Goal: Task Accomplishment & Management: Manage account settings

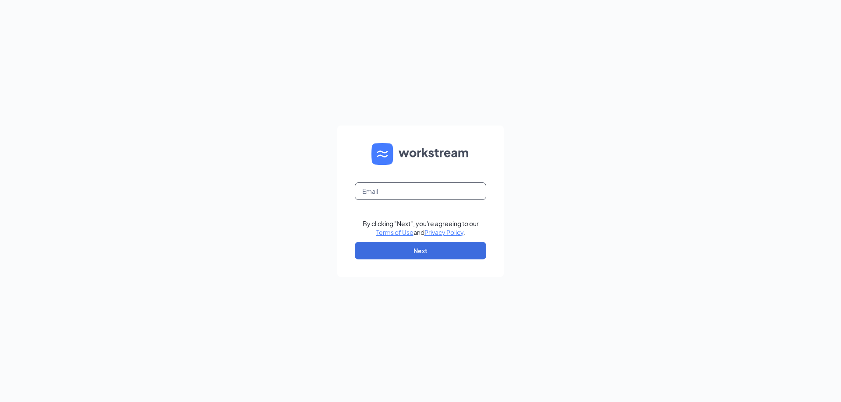
click at [427, 188] on input "text" at bounding box center [420, 192] width 131 height 18
type input "[EMAIL_ADDRESS][DOMAIN_NAME]"
click at [417, 251] on button "Next" at bounding box center [420, 251] width 131 height 18
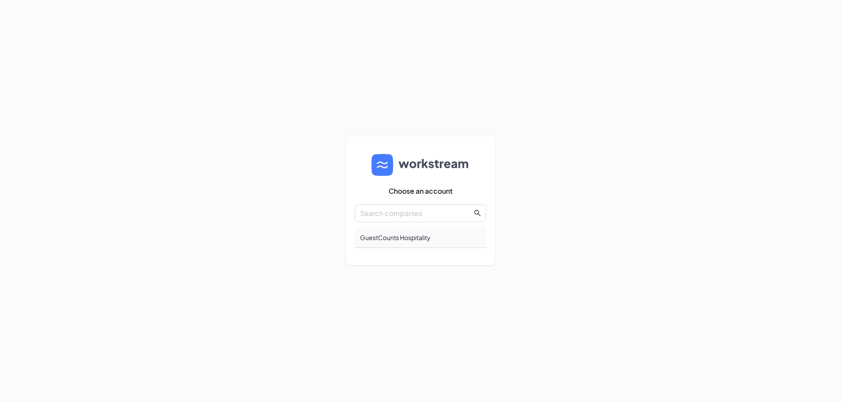
click at [416, 239] on div "GuestCounts Hospitality" at bounding box center [420, 238] width 131 height 21
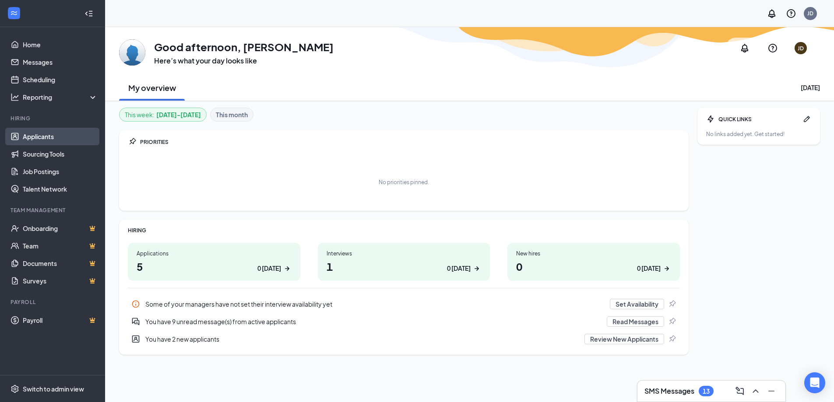
click at [23, 140] on link "Applicants" at bounding box center [60, 137] width 75 height 18
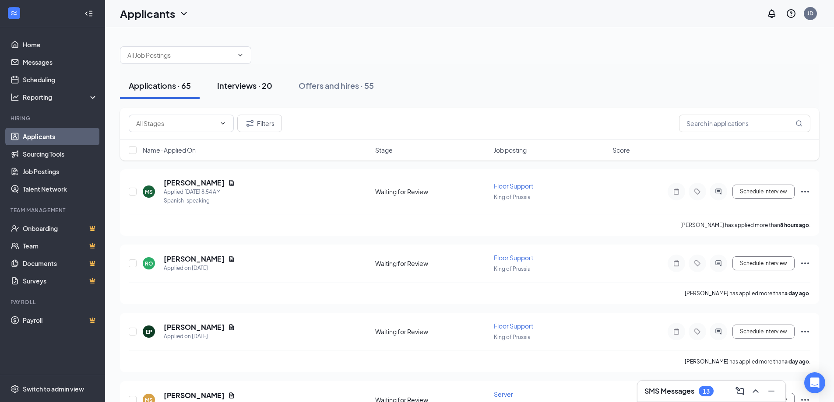
click at [226, 87] on div "Interviews · 20" at bounding box center [244, 85] width 55 height 11
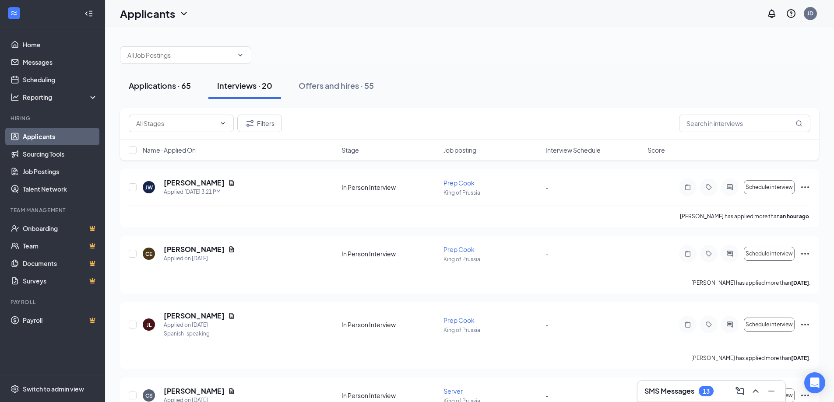
click at [167, 81] on div "Applications · 65" at bounding box center [160, 85] width 62 height 11
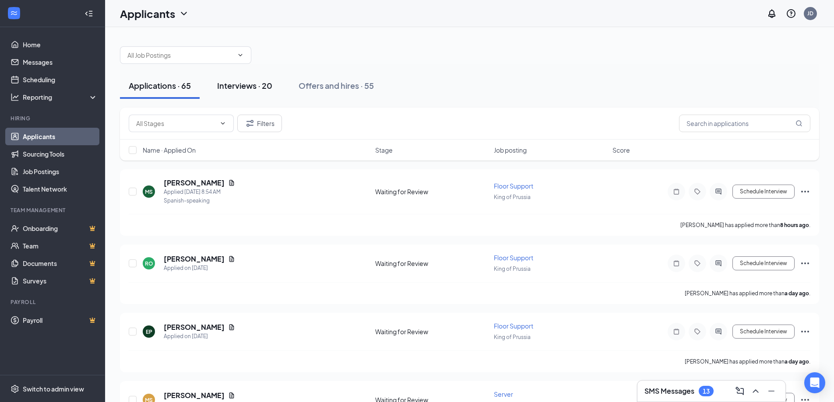
click at [255, 86] on div "Interviews · 20" at bounding box center [244, 85] width 55 height 11
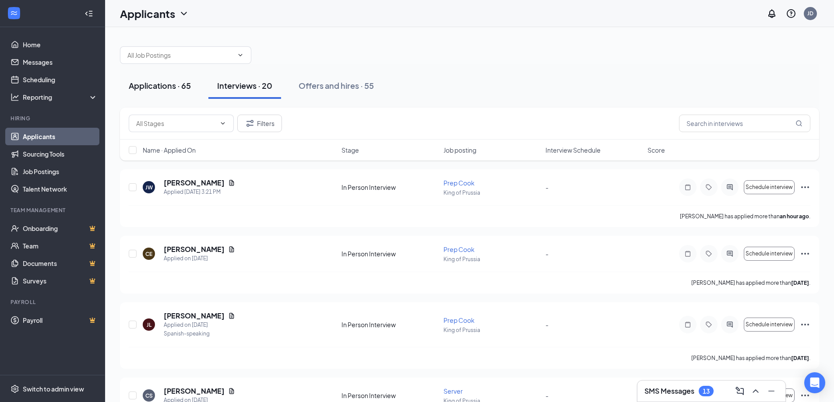
click at [168, 86] on div "Applications · 65" at bounding box center [160, 85] width 62 height 11
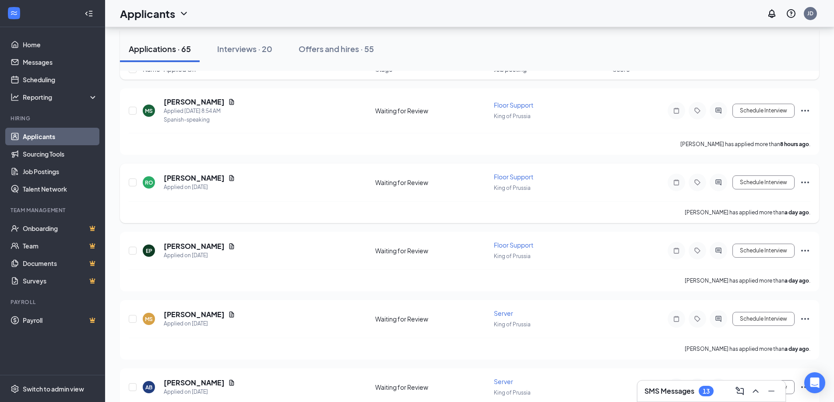
scroll to position [131, 0]
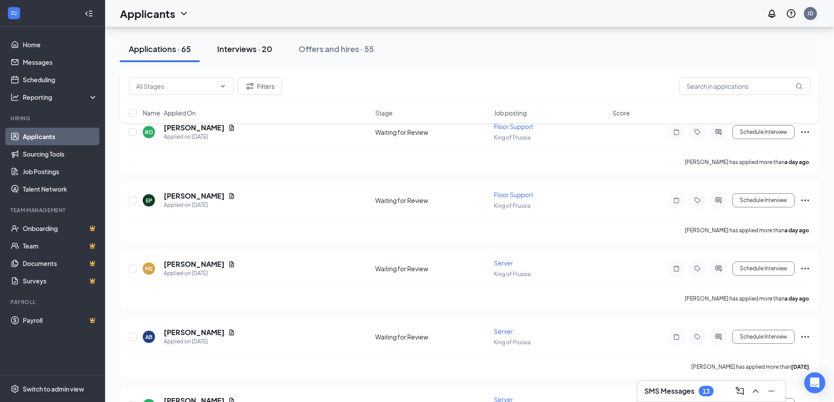
click at [244, 59] on button "Interviews · 20" at bounding box center [244, 49] width 73 height 26
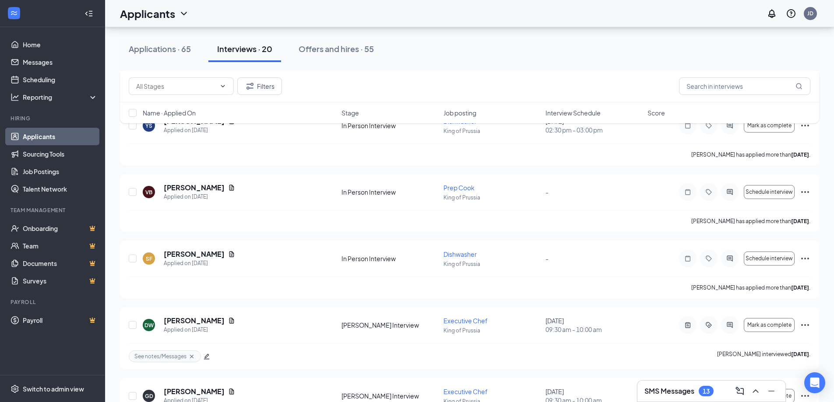
scroll to position [876, 0]
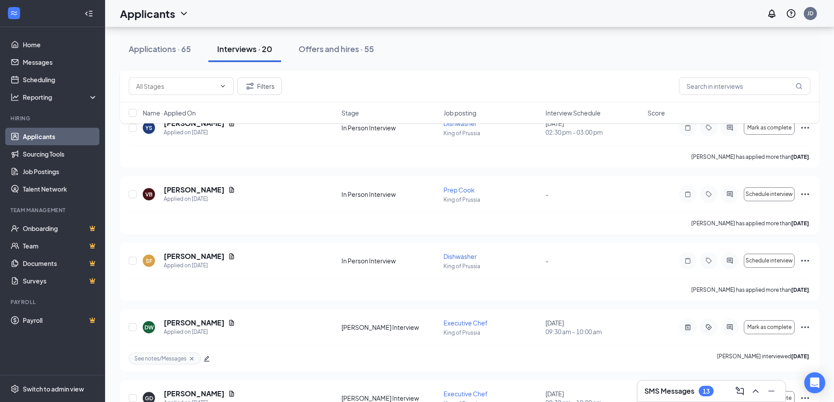
click at [706, 393] on div "13" at bounding box center [706, 391] width 7 height 7
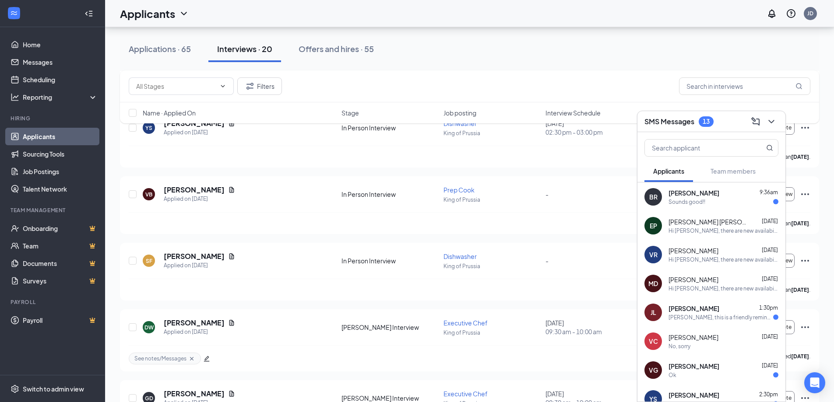
click at [668, 198] on div "BR [PERSON_NAME] 9:36am Sounds good!!" at bounding box center [712, 197] width 148 height 29
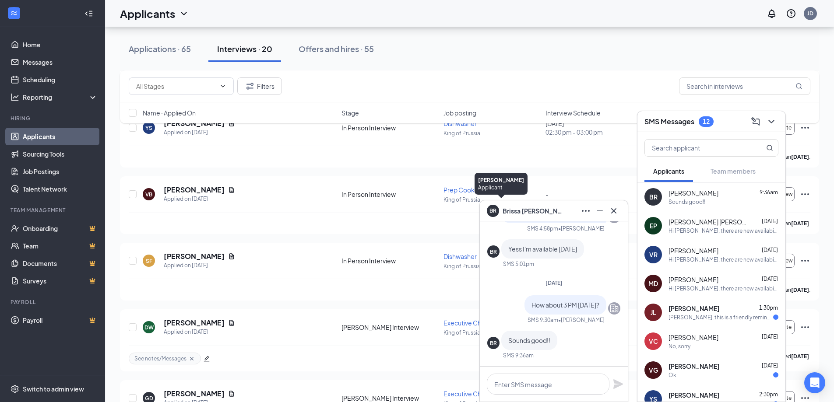
click at [514, 211] on span "[PERSON_NAME]" at bounding box center [533, 211] width 61 height 10
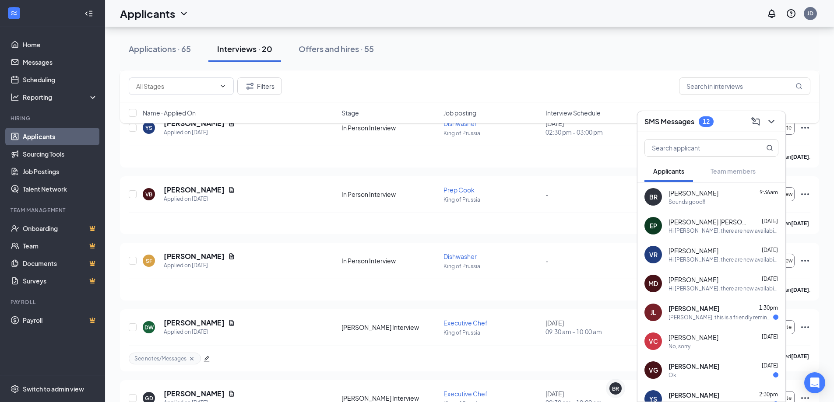
click at [690, 192] on span "[PERSON_NAME]" at bounding box center [694, 193] width 50 height 9
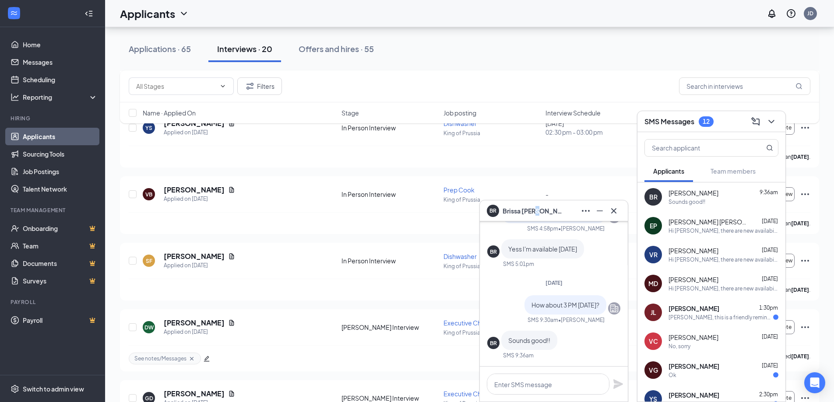
click at [536, 210] on span "[PERSON_NAME]" at bounding box center [533, 211] width 61 height 10
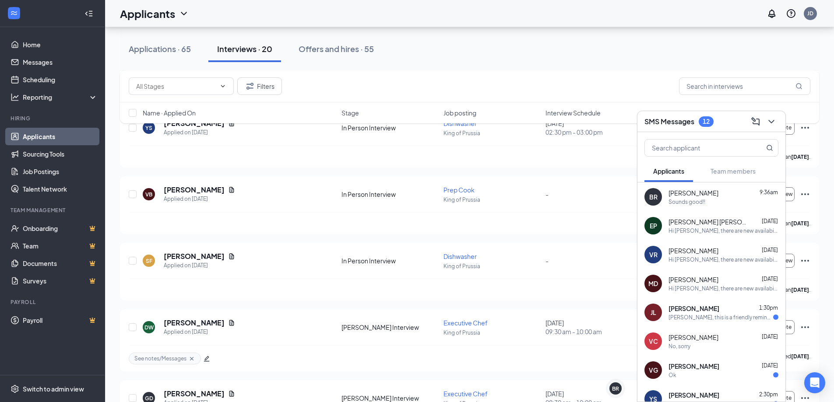
click at [778, 124] on div "SMS Messages 12" at bounding box center [712, 121] width 148 height 21
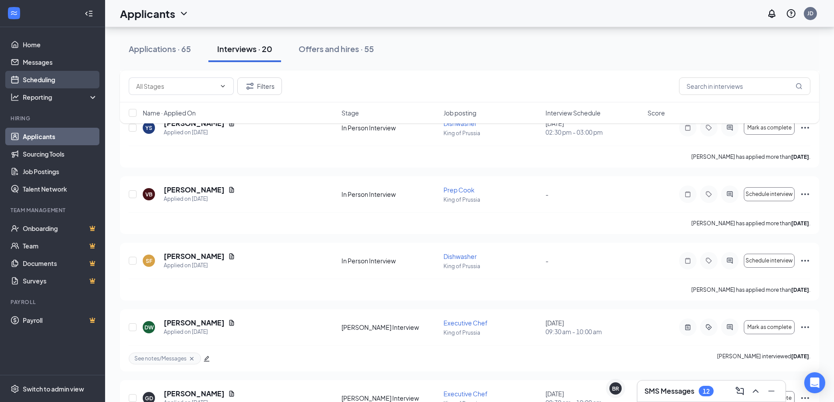
click at [45, 74] on link "Scheduling" at bounding box center [60, 80] width 75 height 18
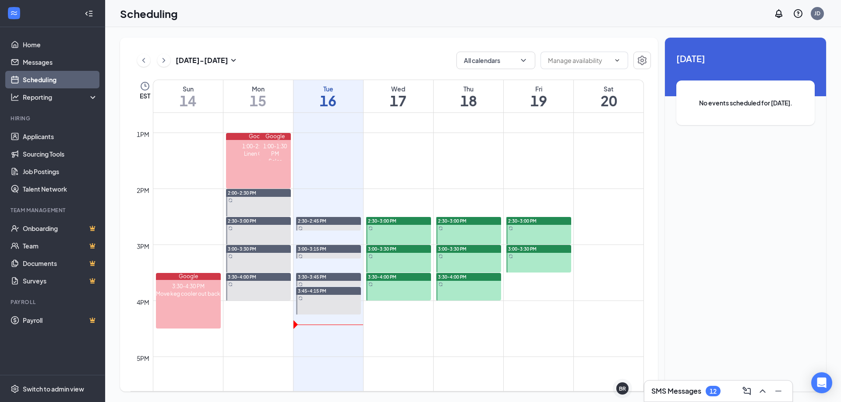
scroll to position [693, 0]
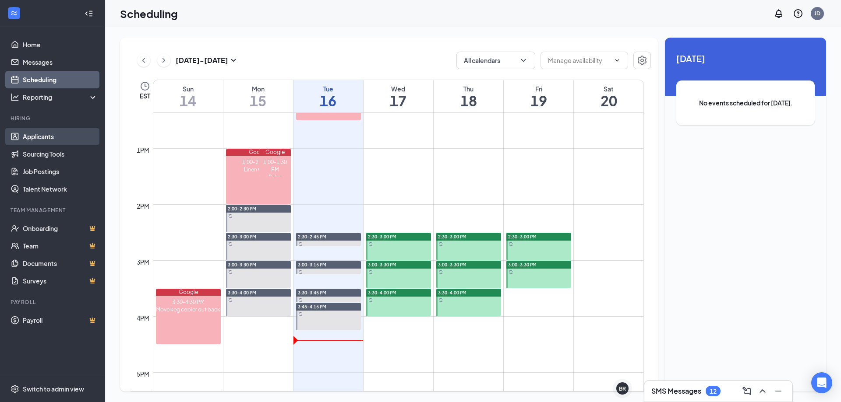
click at [50, 135] on link "Applicants" at bounding box center [60, 137] width 75 height 18
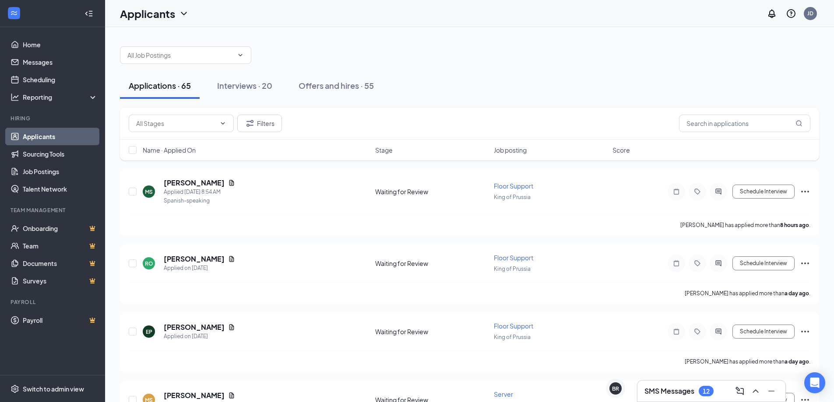
click at [693, 390] on h3 "SMS Messages" at bounding box center [670, 392] width 50 height 10
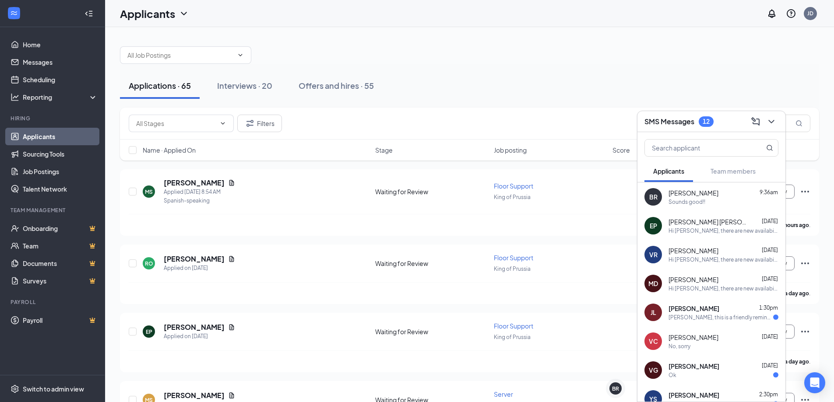
click at [659, 193] on div "BR" at bounding box center [654, 197] width 18 height 18
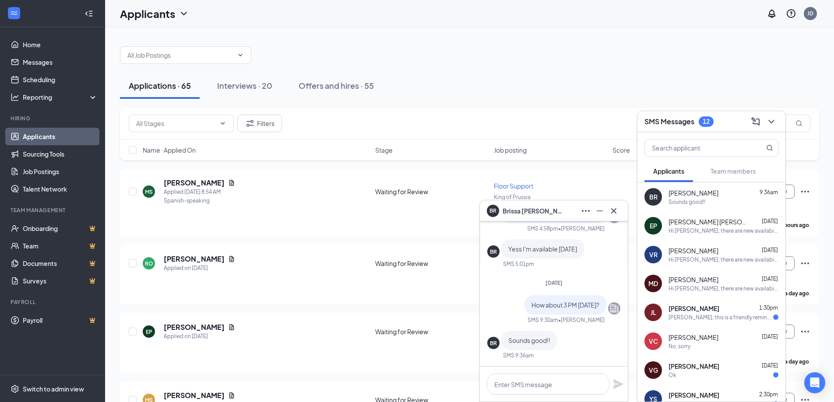
click at [503, 209] on span "[PERSON_NAME]" at bounding box center [533, 211] width 61 height 10
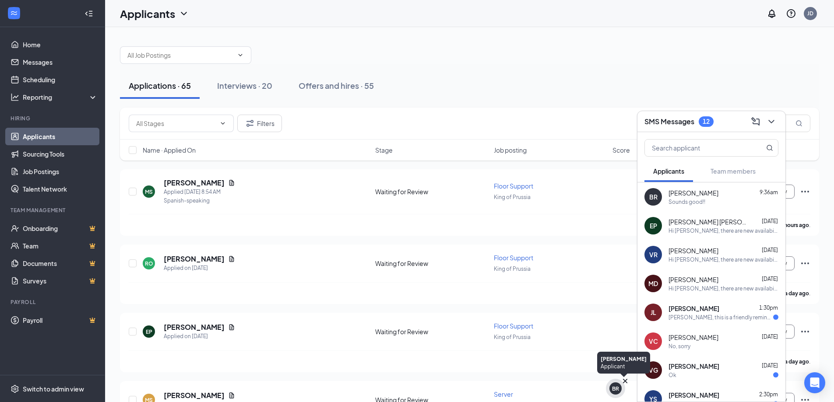
click at [616, 388] on div "BR" at bounding box center [615, 388] width 7 height 7
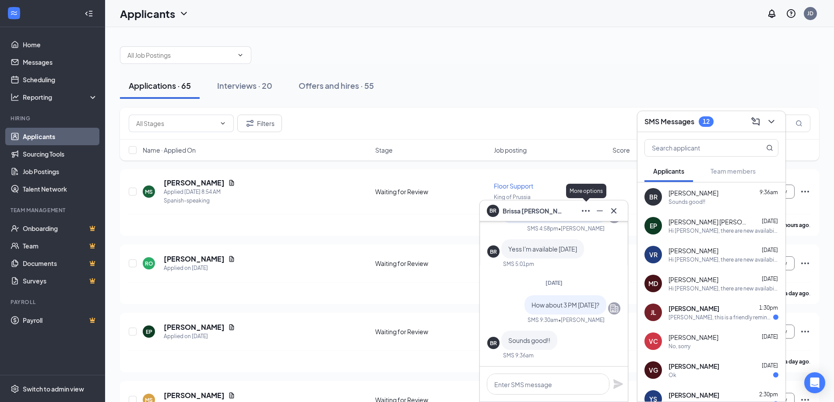
click at [585, 212] on icon "Ellipses" at bounding box center [586, 211] width 11 height 11
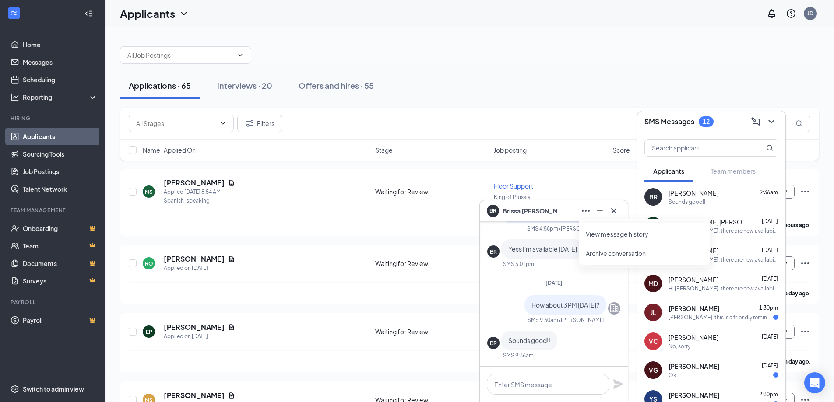
click at [519, 213] on span "[PERSON_NAME]" at bounding box center [533, 211] width 61 height 10
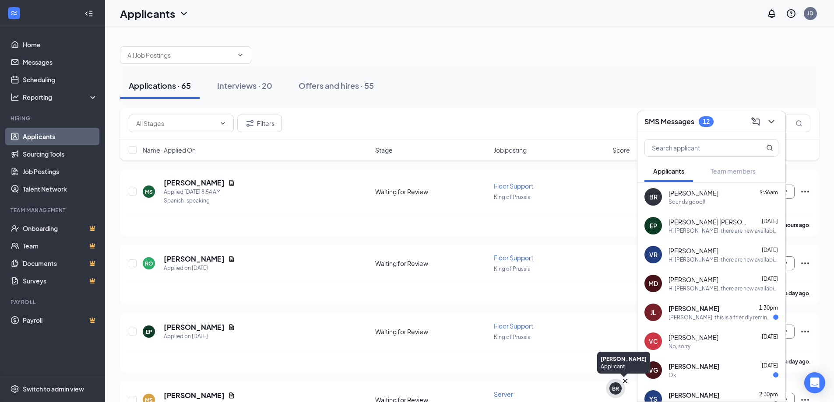
click at [613, 392] on div "BR" at bounding box center [615, 388] width 7 height 7
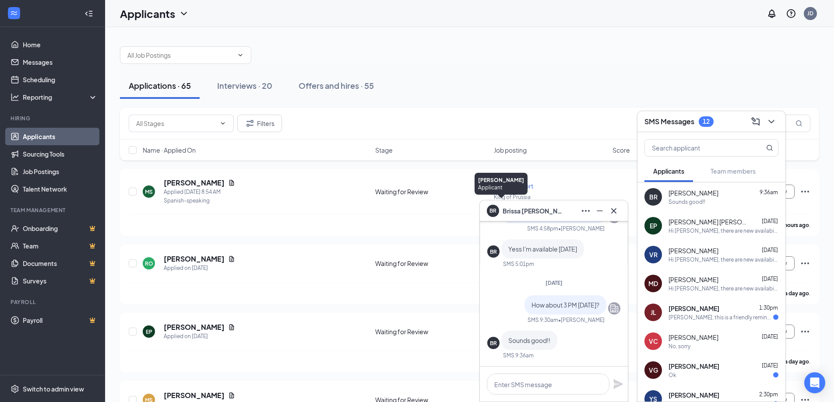
click at [493, 205] on div "BR" at bounding box center [493, 210] width 12 height 12
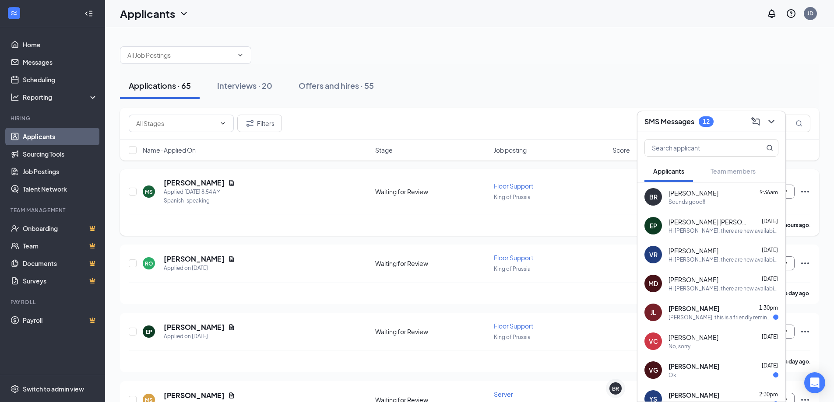
click at [493, 209] on div "[PERSON_NAME] Applied [DATE] 8:54 AM Spanish-speaking Waiting for Review Floor …" at bounding box center [470, 196] width 682 height 36
click at [612, 391] on div "BR" at bounding box center [615, 388] width 7 height 7
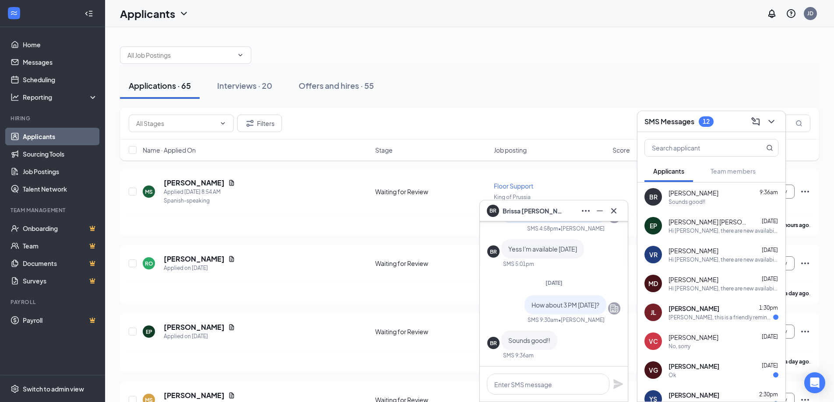
click at [516, 214] on span "[PERSON_NAME]" at bounding box center [533, 211] width 61 height 10
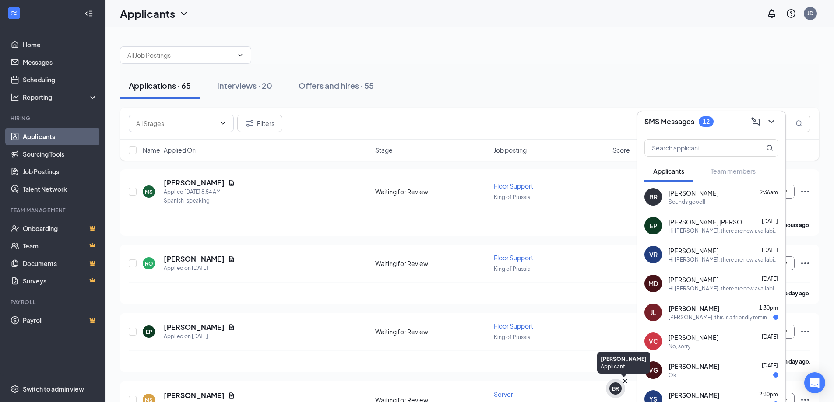
click at [614, 393] on div "BR" at bounding box center [616, 389] width 12 height 12
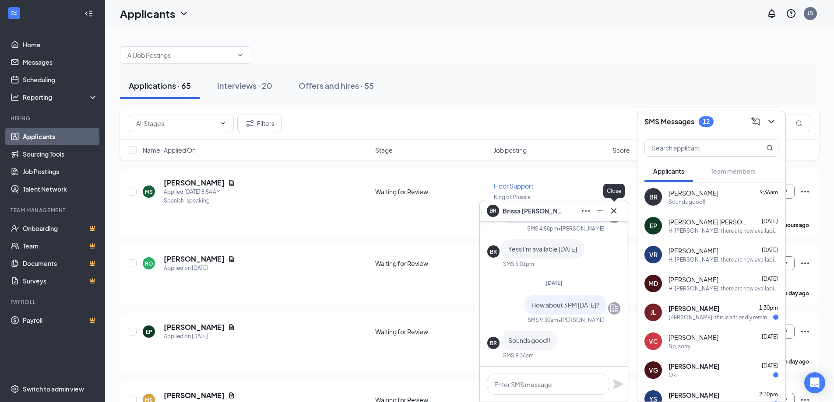
click at [619, 214] on button at bounding box center [614, 211] width 14 height 14
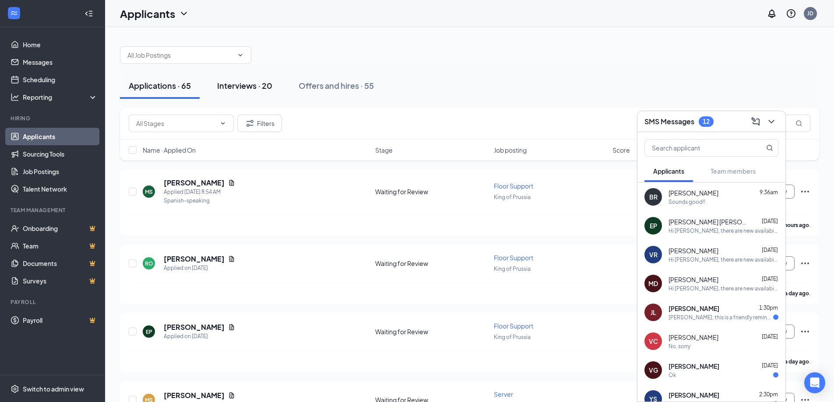
click at [247, 97] on button "Interviews · 20" at bounding box center [244, 86] width 73 height 26
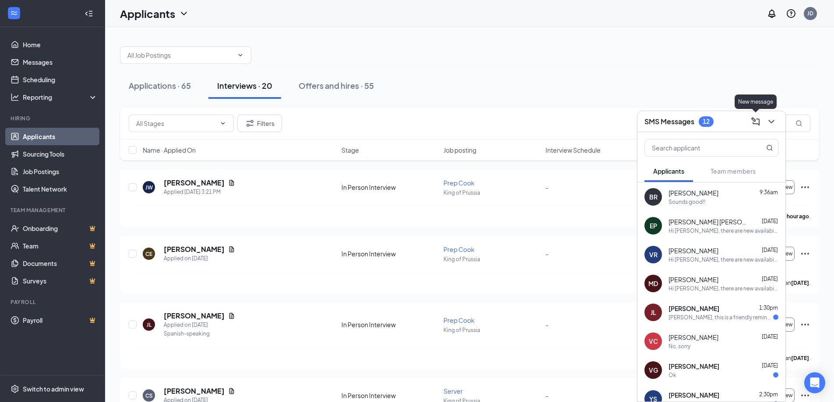
click at [773, 121] on icon "ChevronDown" at bounding box center [772, 122] width 6 height 4
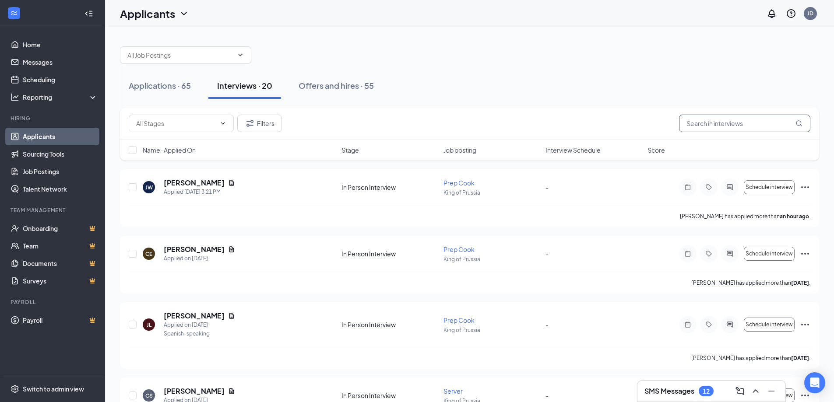
click at [755, 127] on input "text" at bounding box center [744, 124] width 131 height 18
type input "BrissA"
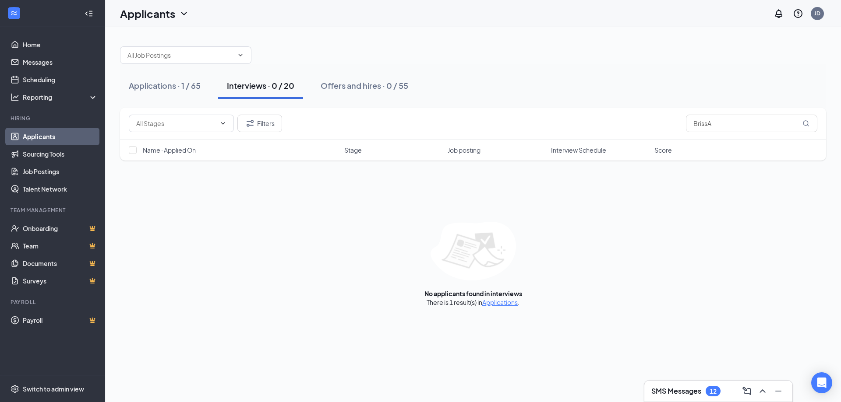
click at [503, 305] on link "Applications" at bounding box center [499, 303] width 35 height 8
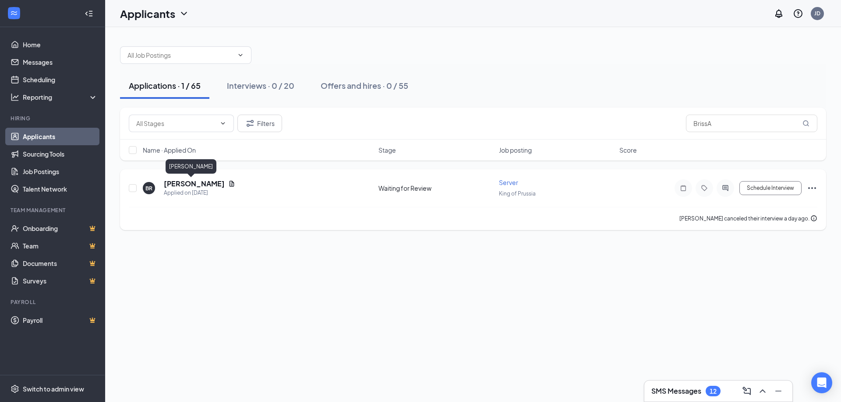
click at [191, 185] on h5 "[PERSON_NAME]" at bounding box center [194, 184] width 61 height 10
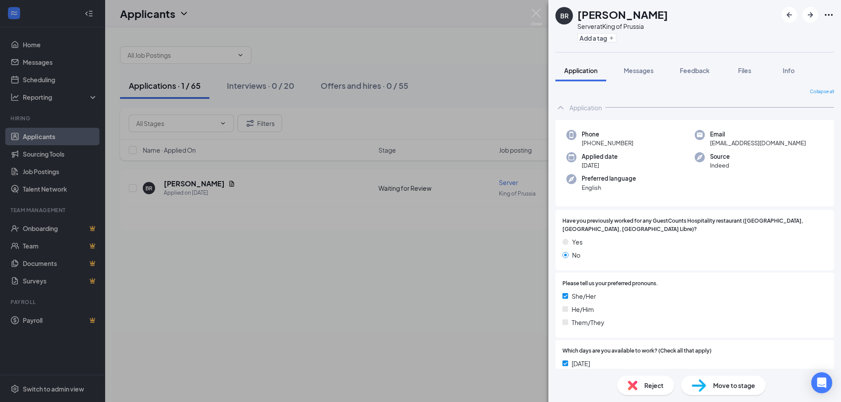
click at [747, 394] on div "Move to stage" at bounding box center [723, 385] width 85 height 19
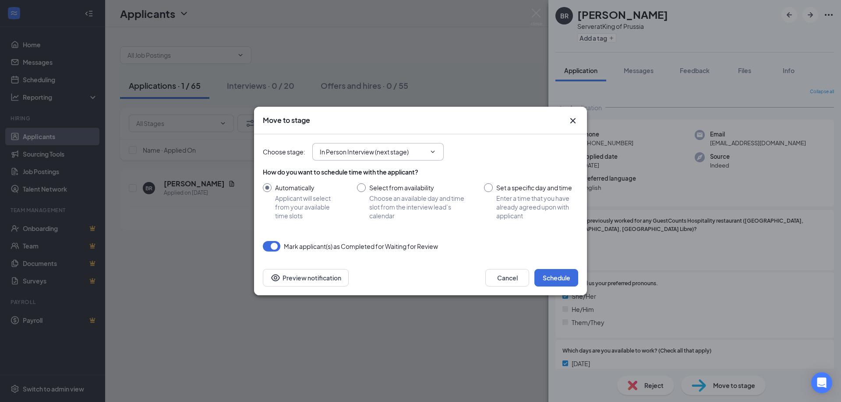
click at [387, 156] on input "In Person Interview (next stage)" at bounding box center [373, 152] width 106 height 10
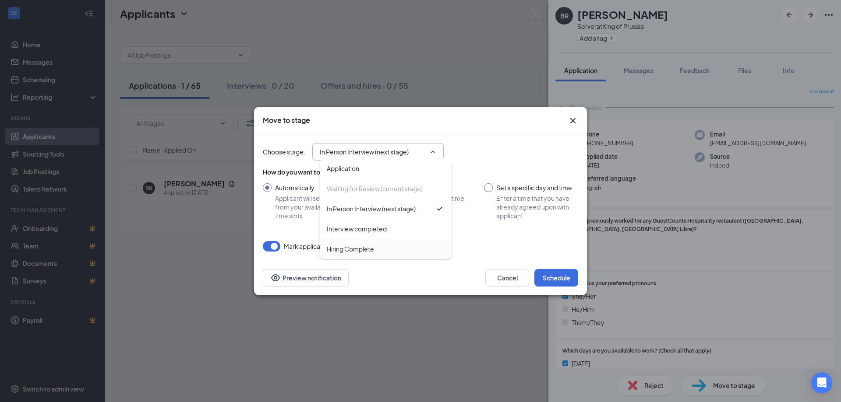
click at [365, 251] on div "Hiring Complete" at bounding box center [350, 249] width 47 height 10
type input "Hiring Complete"
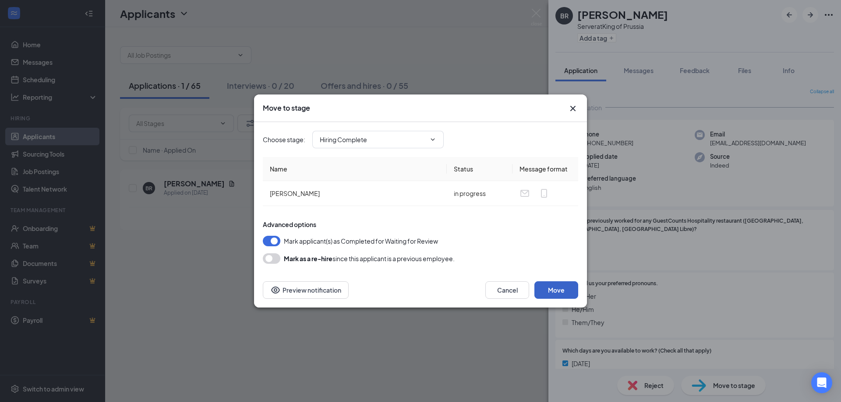
click at [553, 293] on button "Move" at bounding box center [556, 291] width 44 height 18
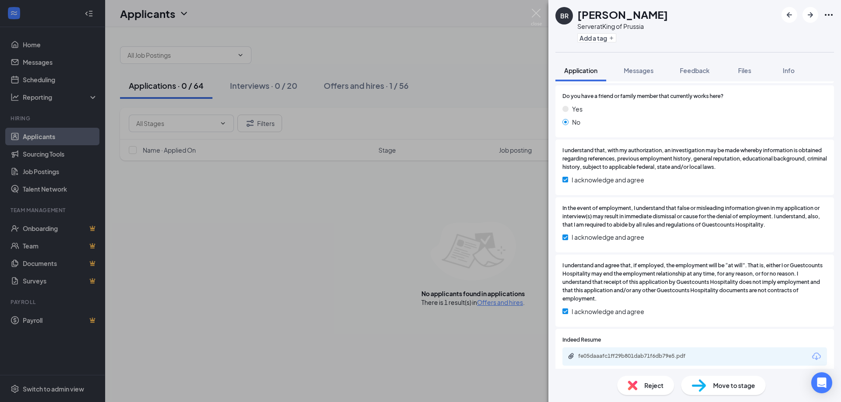
scroll to position [544, 0]
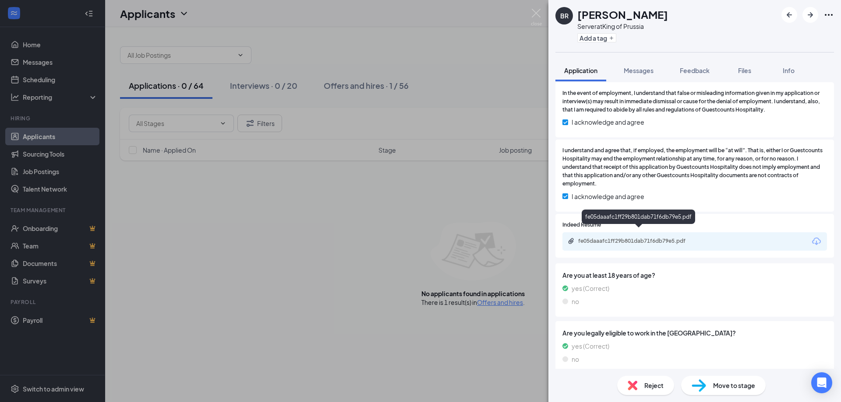
click at [608, 238] on div "fe05daaafc1ff29b801dab71f6db79e5.pdf" at bounding box center [639, 241] width 123 height 7
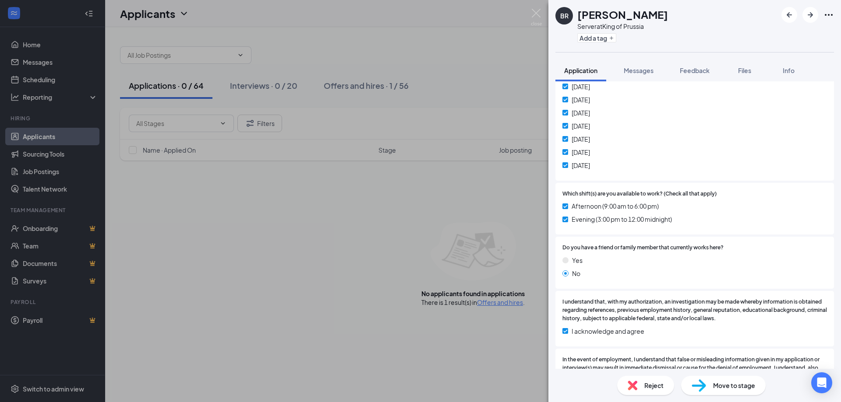
scroll to position [0, 0]
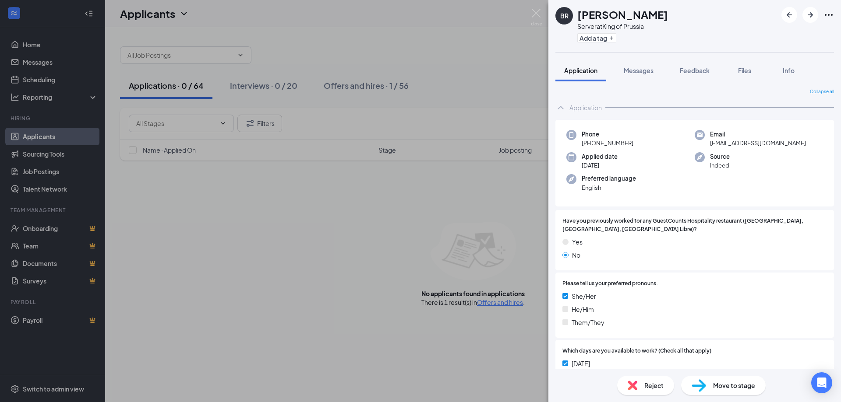
click at [715, 386] on span "Move to stage" at bounding box center [734, 386] width 42 height 10
type input "In Person Interview (next stage)"
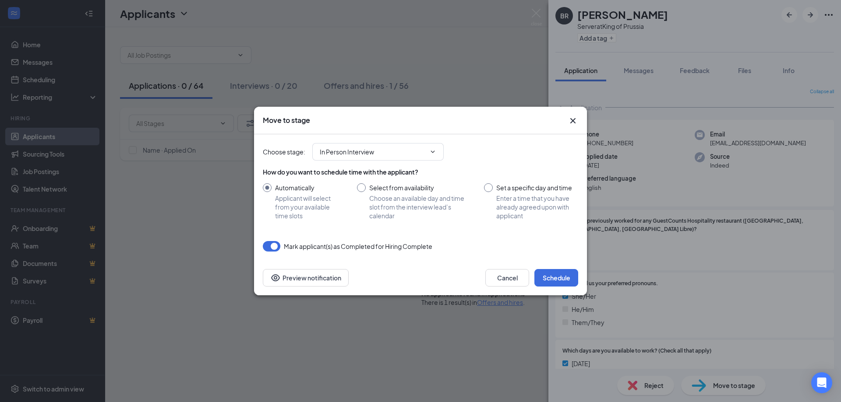
click at [566, 122] on div "Move to stage" at bounding box center [420, 121] width 315 height 10
click at [570, 120] on icon "Cross" at bounding box center [573, 121] width 11 height 11
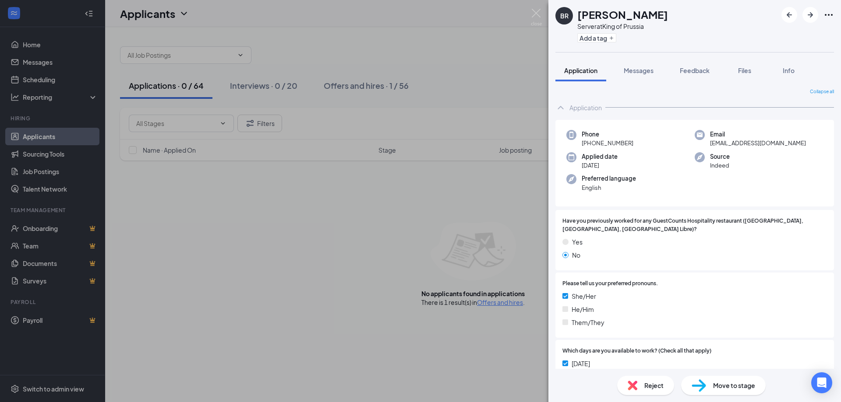
click at [376, 90] on div "BR [PERSON_NAME] Server at [GEOGRAPHIC_DATA] Add a tag Application Messages Fee…" at bounding box center [420, 201] width 841 height 402
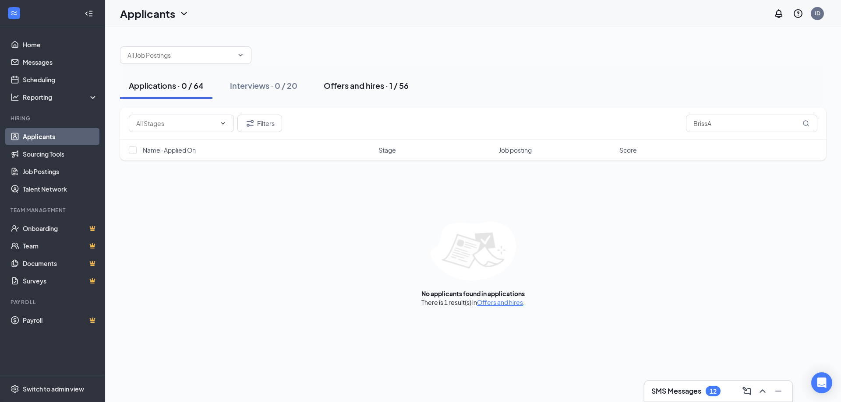
click at [367, 85] on div "Offers and hires · 1 / 56" at bounding box center [366, 85] width 85 height 11
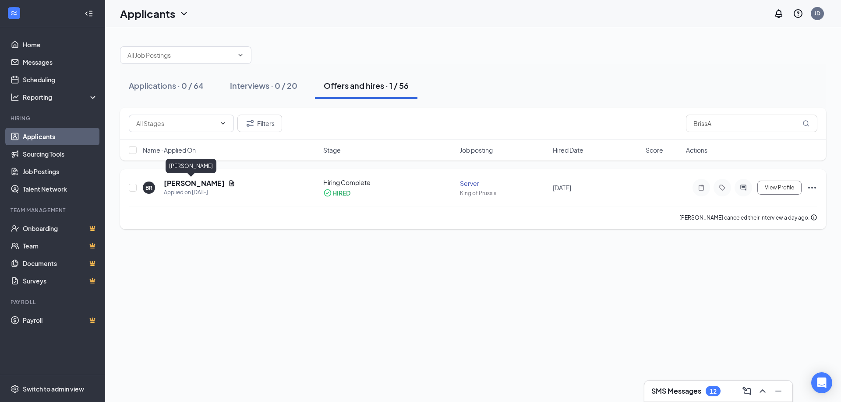
click at [198, 185] on h5 "[PERSON_NAME]" at bounding box center [194, 184] width 61 height 10
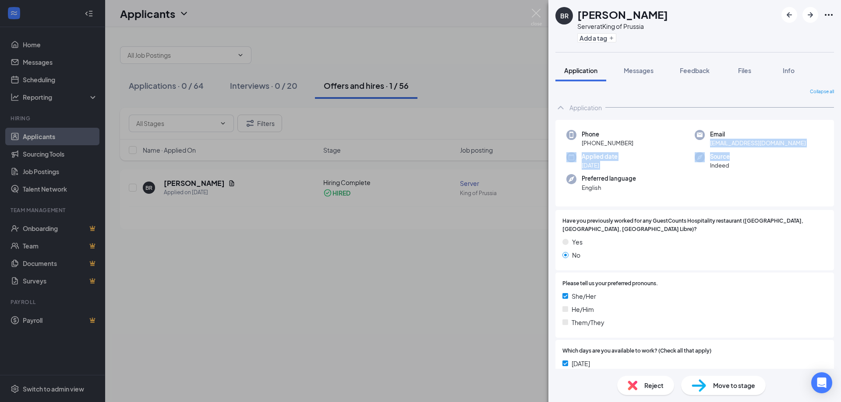
drag, startPoint x: 706, startPoint y: 142, endPoint x: 800, endPoint y: 152, distance: 95.1
click at [800, 152] on div "Phone [PHONE_NUMBER] Email [EMAIL_ADDRESS][DOMAIN_NAME] Applied date [DATE] Sou…" at bounding box center [694, 163] width 279 height 87
click at [765, 159] on div "Source Indeed" at bounding box center [759, 161] width 128 height 18
drag, startPoint x: 706, startPoint y: 142, endPoint x: 784, endPoint y: 148, distance: 79.1
click at [784, 148] on div "Phone [PHONE_NUMBER] Email [EMAIL_ADDRESS][DOMAIN_NAME] Applied date [DATE] Sou…" at bounding box center [694, 163] width 279 height 87
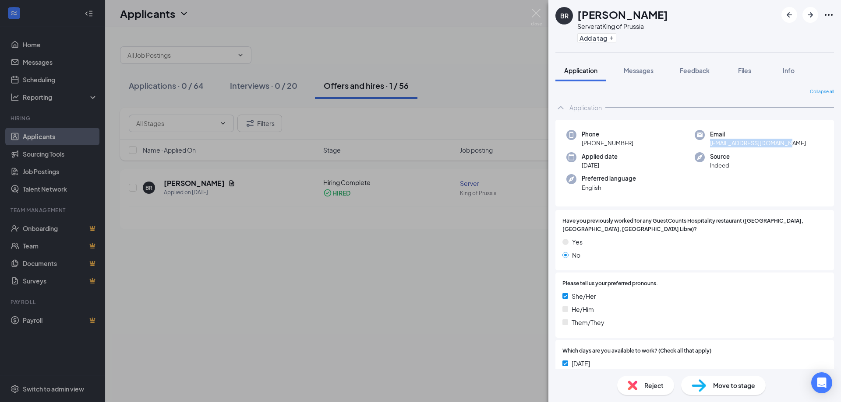
copy span "[EMAIL_ADDRESS][DOMAIN_NAME]"
click at [646, 206] on div "Phone [PHONE_NUMBER] Email [EMAIL_ADDRESS][DOMAIN_NAME] Applied date [DATE] Sou…" at bounding box center [694, 163] width 279 height 87
drag, startPoint x: 589, startPoint y: 143, endPoint x: 637, endPoint y: 145, distance: 47.8
click at [637, 145] on div "Phone [PHONE_NUMBER]" at bounding box center [630, 139] width 128 height 18
copy span "[PHONE_NUMBER]"
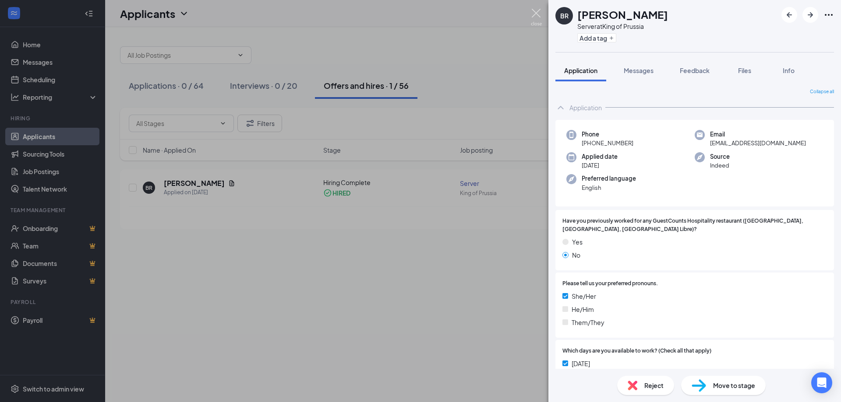
click at [540, 15] on img at bounding box center [536, 17] width 11 height 17
